Goal: Information Seeking & Learning: Understand process/instructions

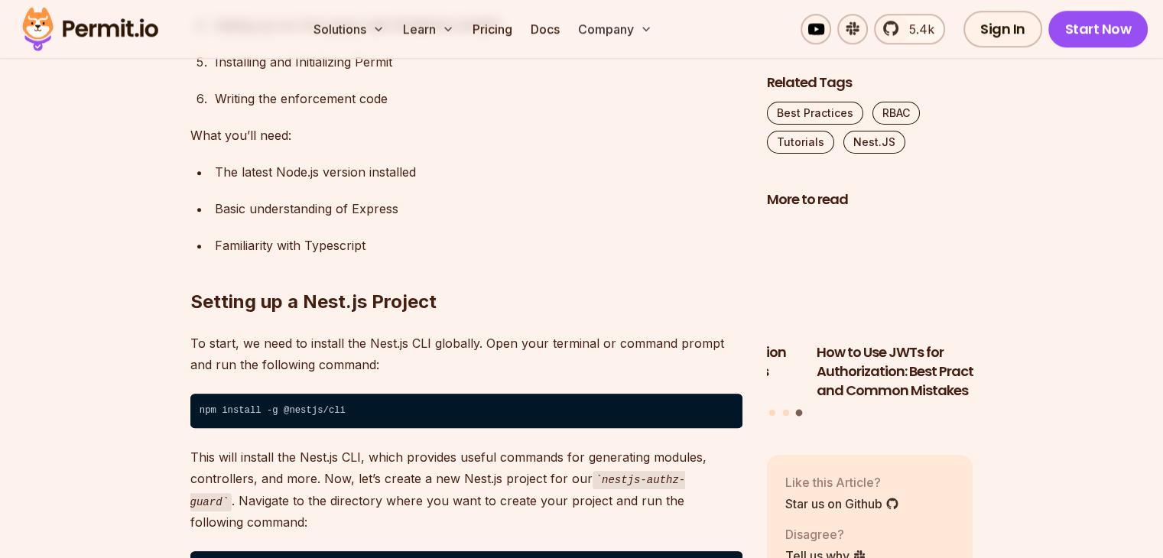
scroll to position [1057, 0]
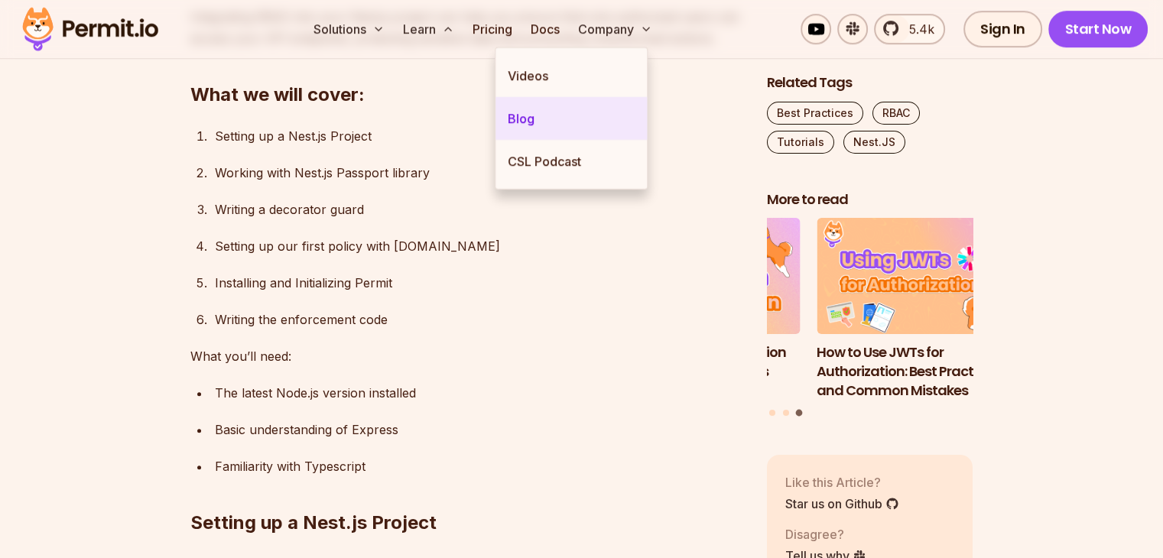
click at [517, 116] on link "Blog" at bounding box center [571, 118] width 151 height 43
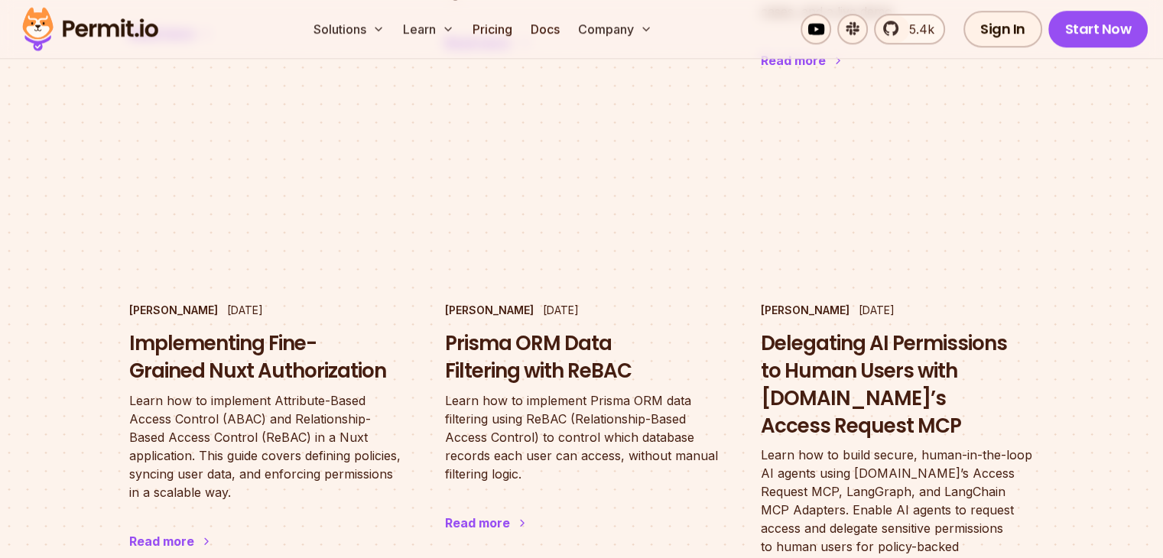
scroll to position [1453, 0]
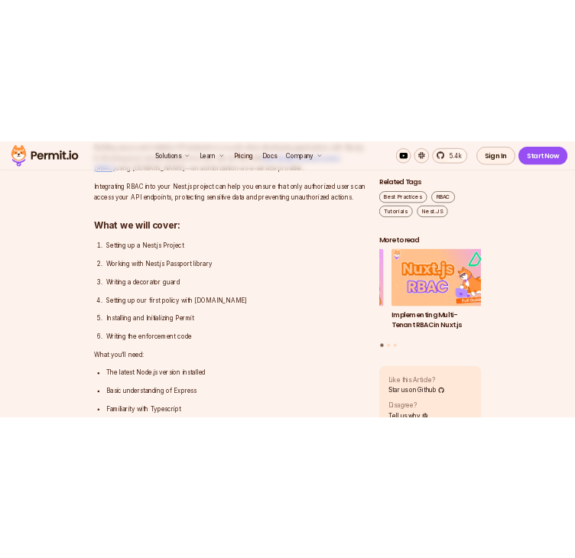
scroll to position [985, 0]
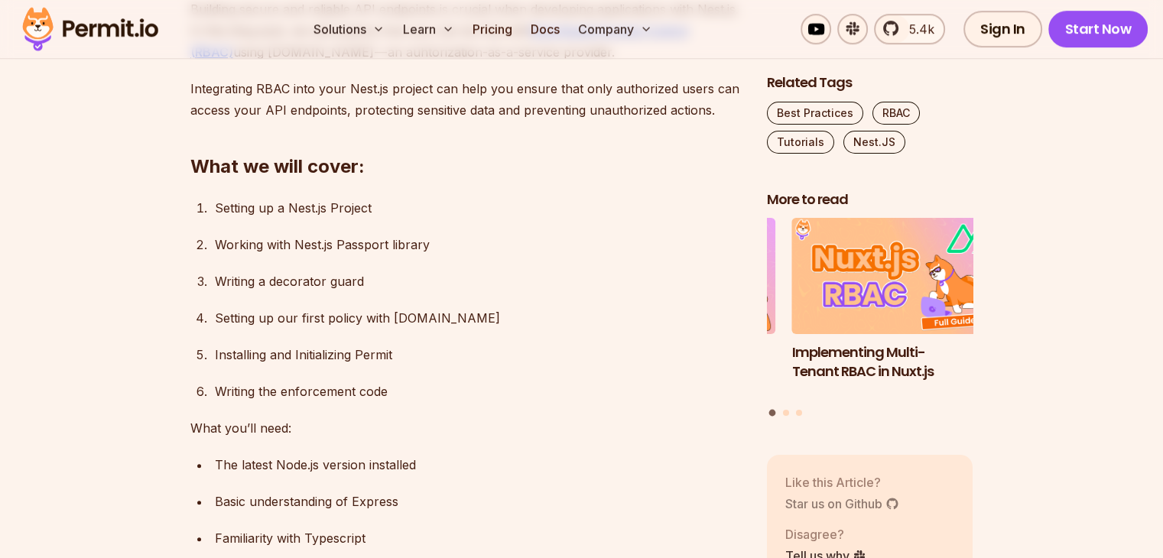
click at [853, 495] on link "Star us on Github" at bounding box center [842, 504] width 114 height 18
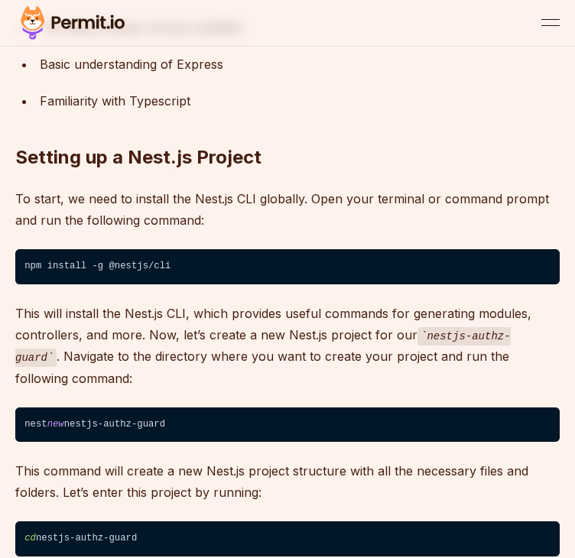
scroll to position [1161, 0]
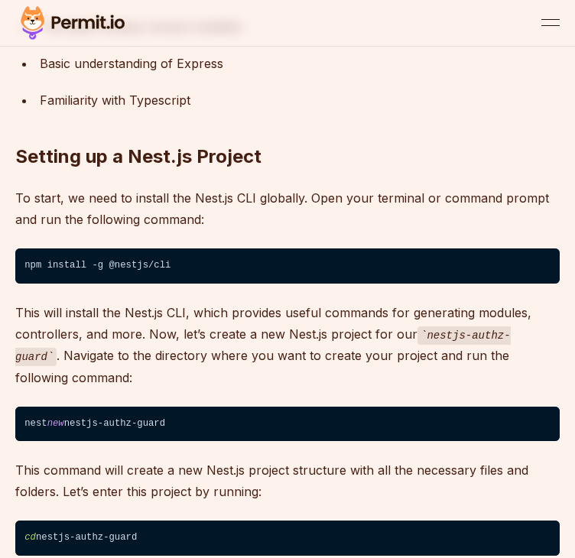
click at [184, 249] on code "npm install -g @nestjs/cli" at bounding box center [287, 266] width 544 height 35
copy code "npm install -g @nestjs/cli"
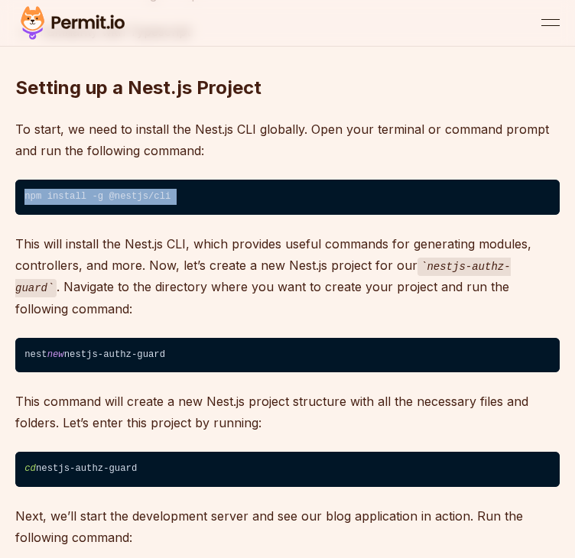
scroll to position [1233, 0]
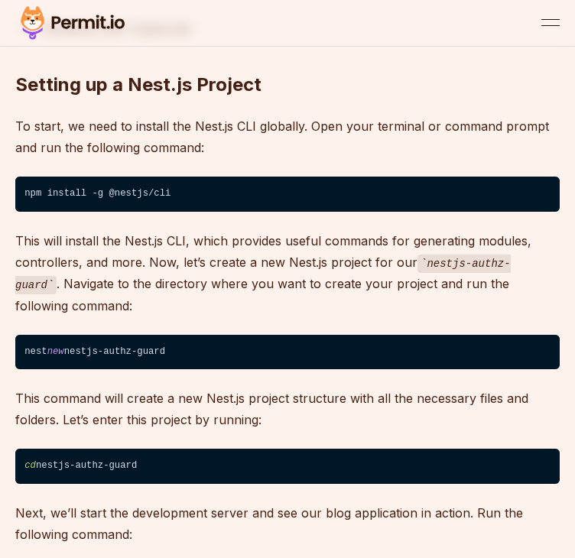
click at [278, 335] on code "nest new nestjs-authz-guard" at bounding box center [287, 352] width 544 height 35
click at [210, 177] on code "npm install -g @nestjs/cli" at bounding box center [287, 194] width 544 height 35
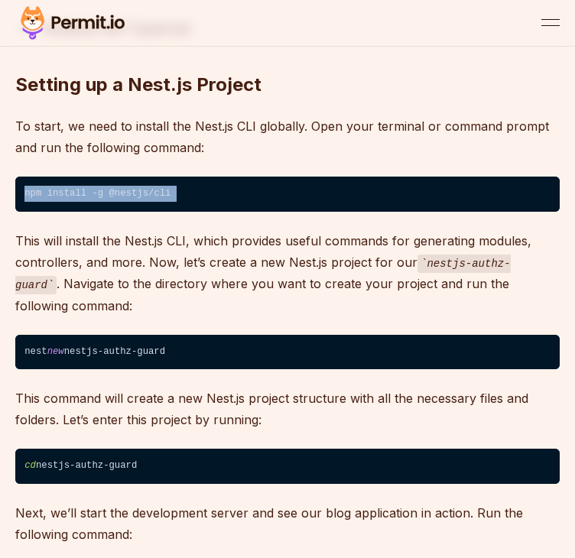
click at [210, 177] on code "npm install -g @nestjs/cli" at bounding box center [287, 194] width 544 height 35
click at [186, 335] on code "nest new nestjs-authz-guard" at bounding box center [287, 352] width 544 height 35
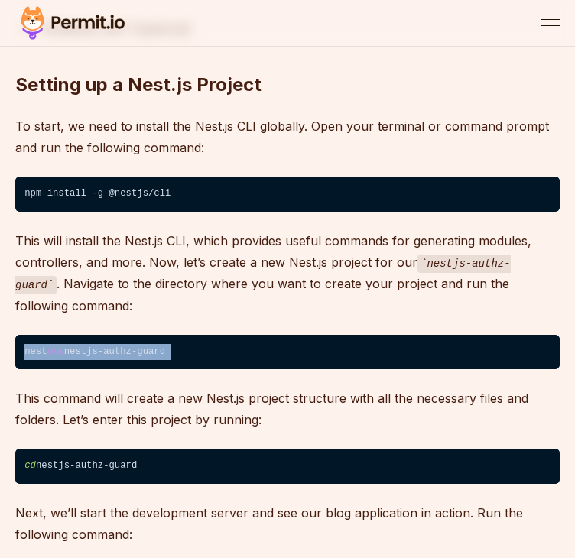
click at [186, 335] on code "nest new nestjs-authz-guard" at bounding box center [287, 352] width 544 height 35
copy code "nest new nestjs-authz-guard"
click at [123, 449] on code "cd nestjs-authz-guard" at bounding box center [287, 466] width 544 height 35
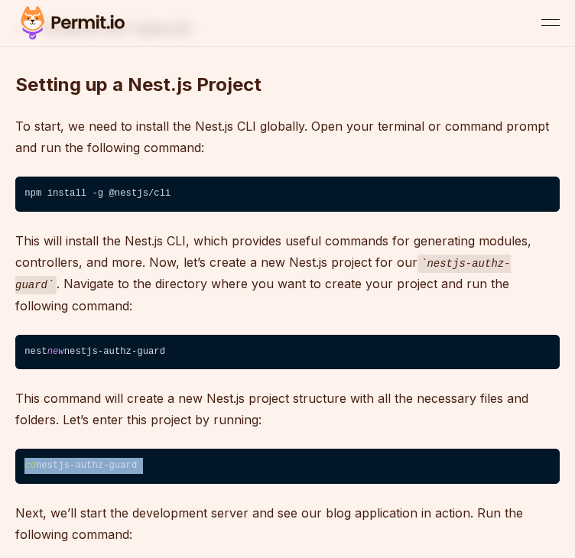
click at [123, 449] on code "cd nestjs-authz-guard" at bounding box center [287, 466] width 544 height 35
copy code "cd nestjs-authz-guard"
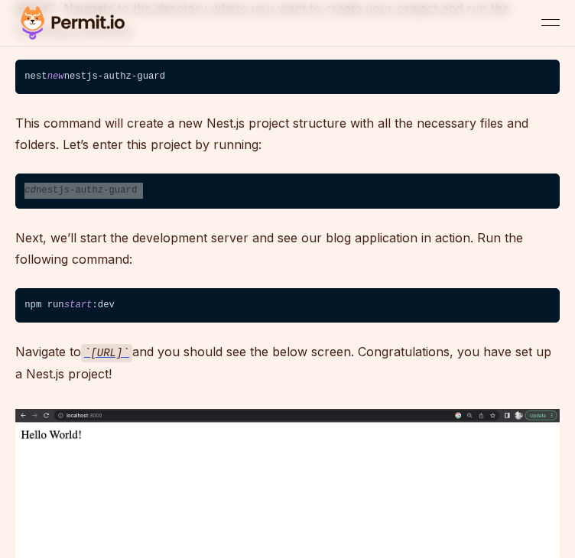
scroll to position [1509, 0]
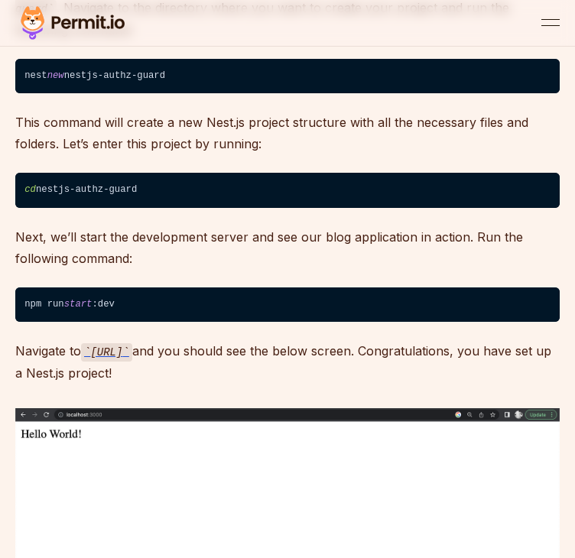
click at [341, 288] on code "npm run start :dev" at bounding box center [287, 305] width 544 height 35
copy code "npm run start :dev"
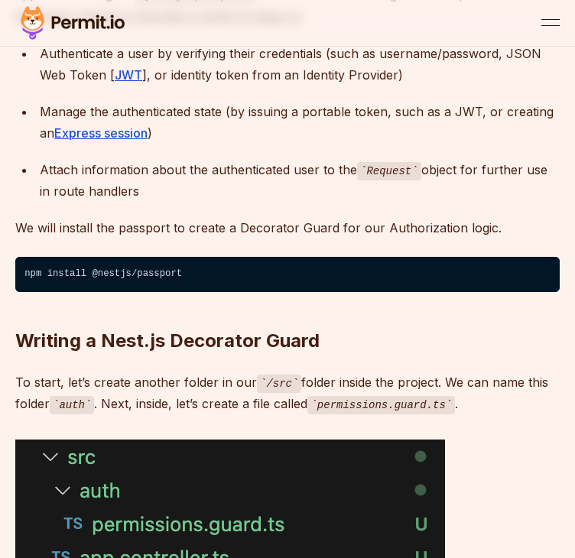
scroll to position [2361, 0]
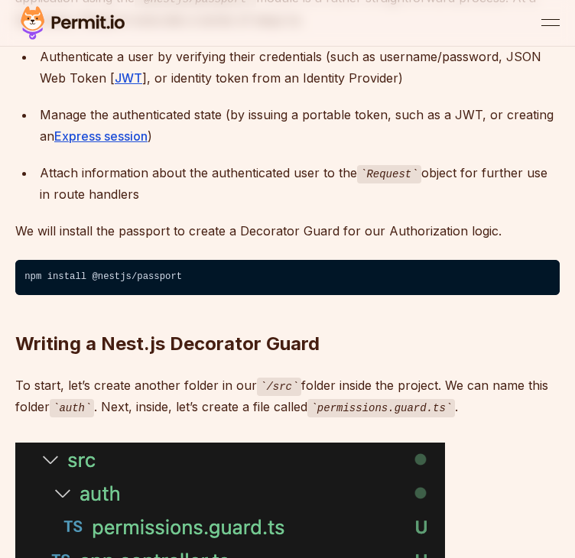
click at [282, 271] on h2 "Writing a Nest.js Decorator Guard" at bounding box center [287, 314] width 544 height 86
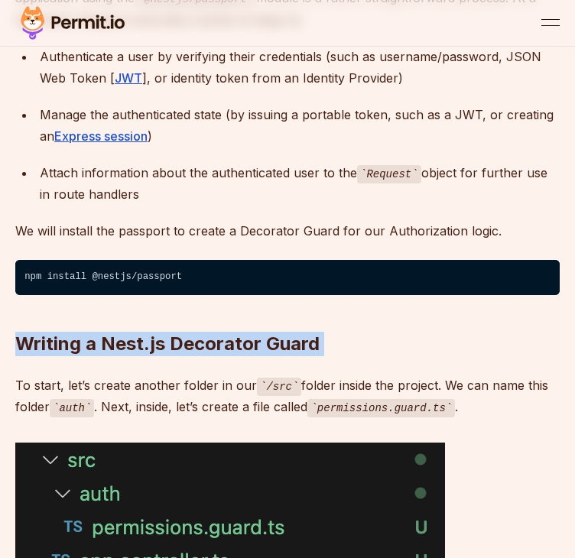
click at [282, 271] on h2 "Writing a Nest.js Decorator Guard" at bounding box center [287, 314] width 544 height 86
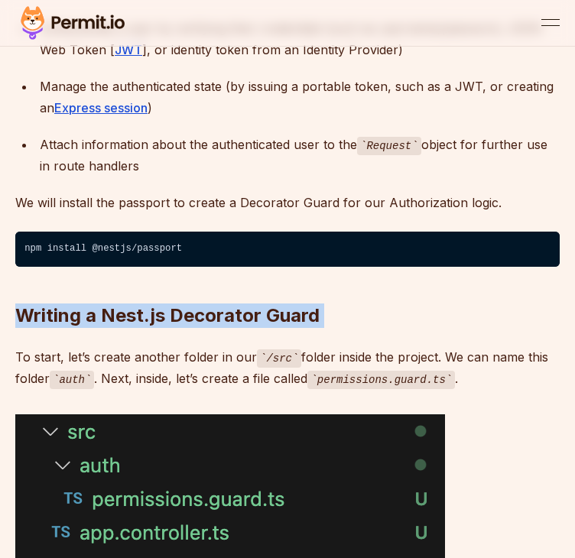
scroll to position [2390, 0]
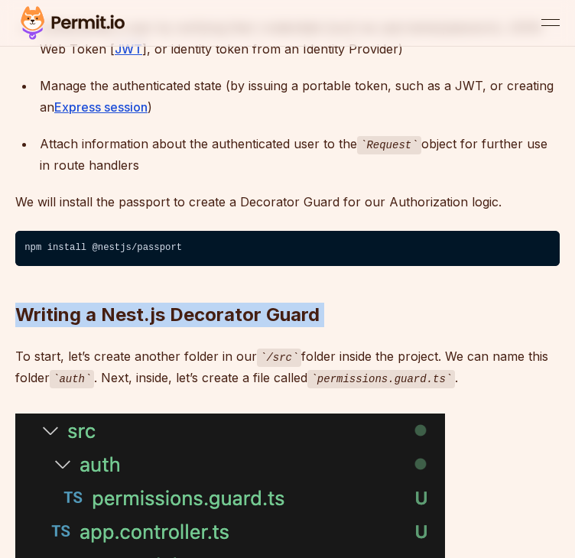
click at [255, 242] on h2 "Writing a Nest.js Decorator Guard" at bounding box center [287, 285] width 544 height 86
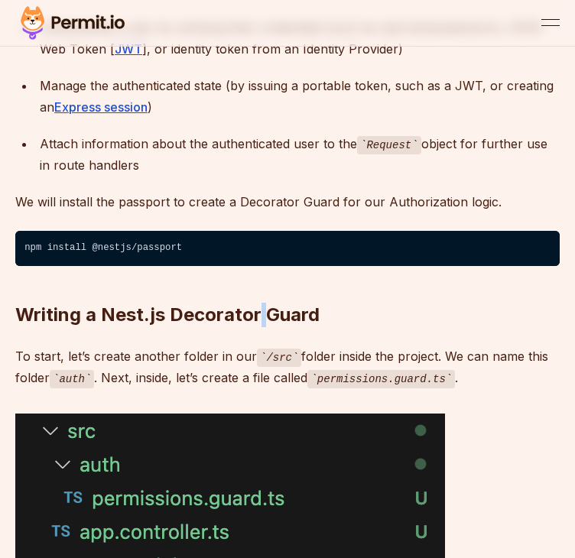
click at [255, 242] on h2 "Writing a Nest.js Decorator Guard" at bounding box center [287, 285] width 544 height 86
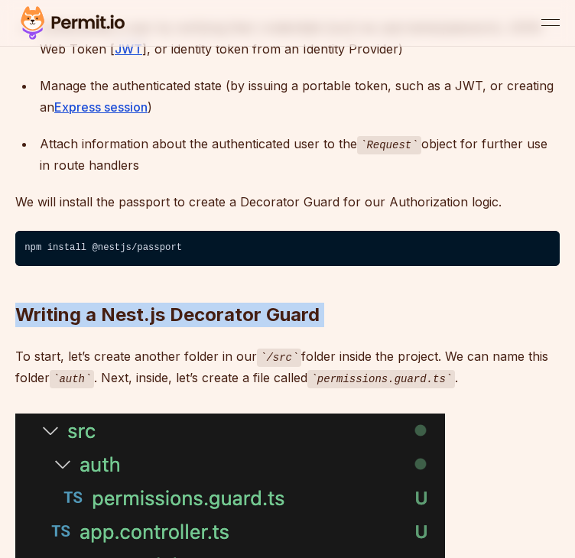
click at [255, 242] on h2 "Writing a Nest.js Decorator Guard" at bounding box center [287, 285] width 544 height 86
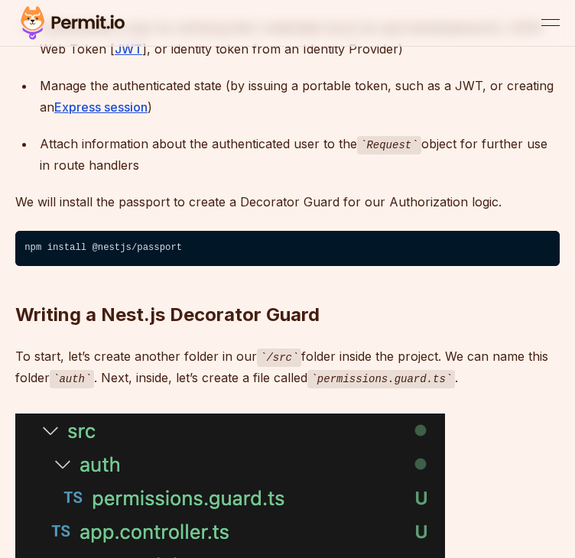
click at [135, 231] on code "npm install @nestjs/passport" at bounding box center [287, 248] width 544 height 35
copy code "npm install @nestjs/passport"
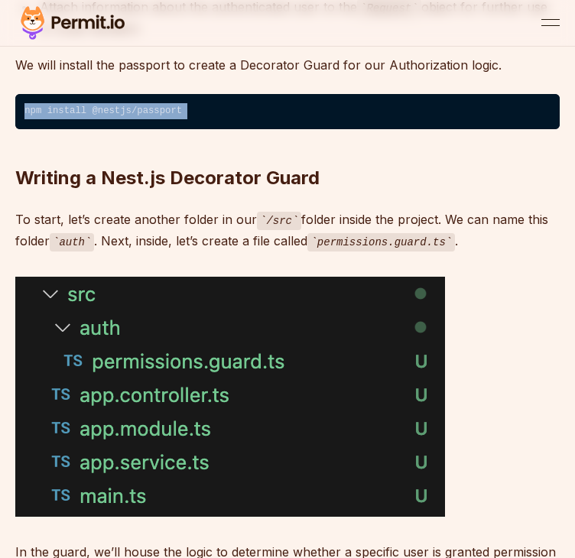
scroll to position [2530, 0]
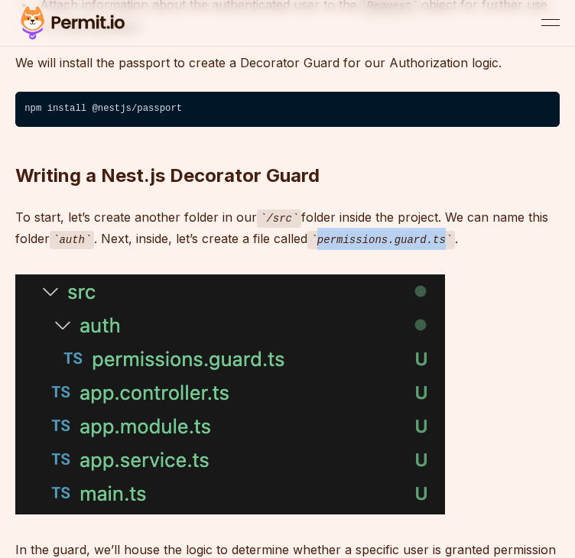
drag, startPoint x: 320, startPoint y: 213, endPoint x: 437, endPoint y: 219, distance: 117.2
click at [437, 231] on code "permissions.guard.ts" at bounding box center [381, 240] width 148 height 18
copy code "permissions.guard.ts"
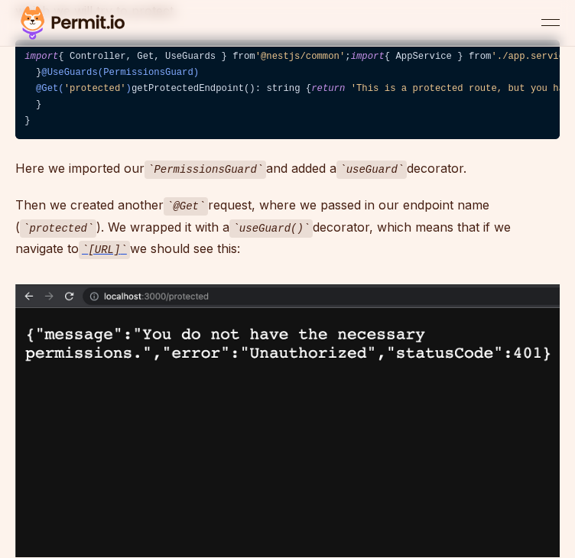
scroll to position [3553, 0]
